Goal: Task Accomplishment & Management: Manage account settings

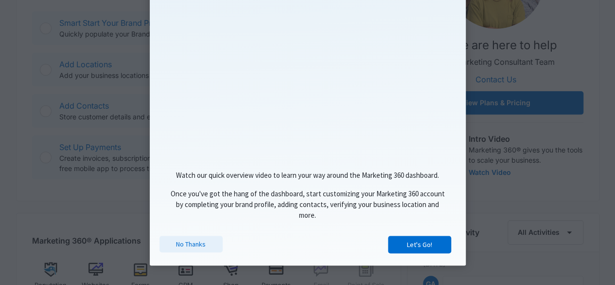
scroll to position [292, 0]
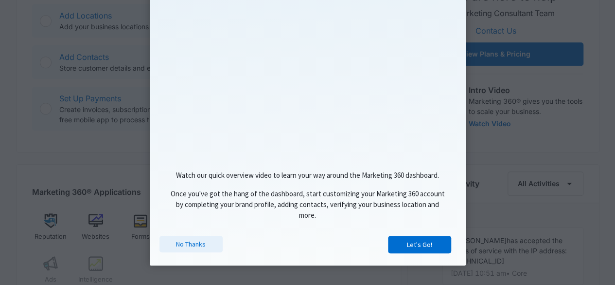
click at [177, 240] on link "No Thanks" at bounding box center [191, 243] width 63 height 17
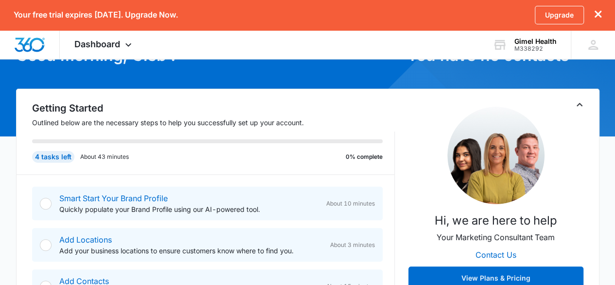
scroll to position [0, 0]
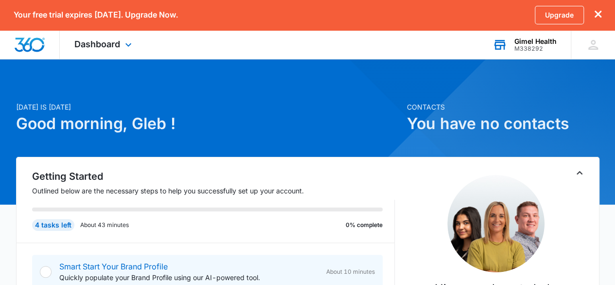
click at [524, 41] on div "Gimel Health" at bounding box center [536, 41] width 42 height 8
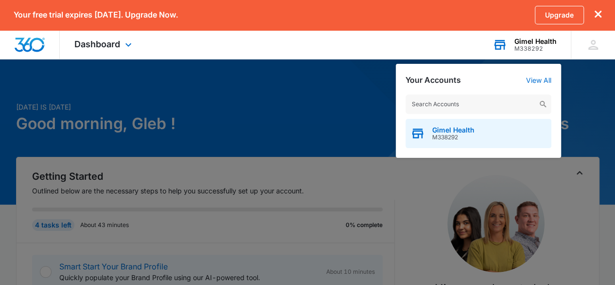
click at [449, 128] on span "Gimel Health" at bounding box center [454, 130] width 42 height 8
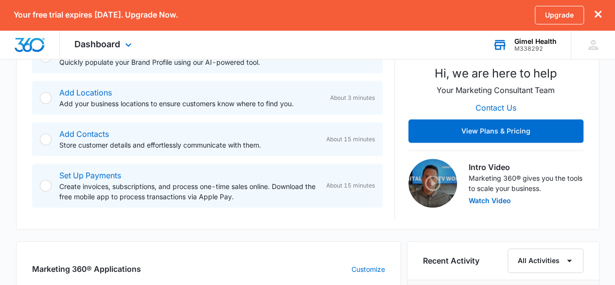
scroll to position [195, 0]
